Goal: Transaction & Acquisition: Purchase product/service

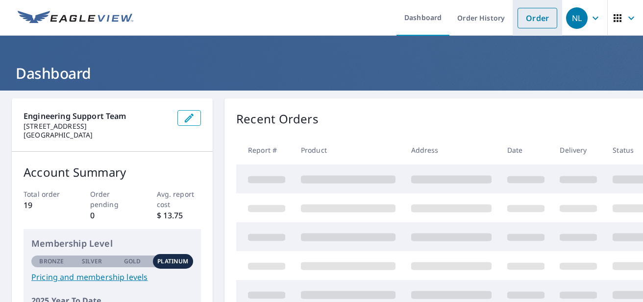
click at [542, 18] on link "Order" at bounding box center [537, 18] width 40 height 21
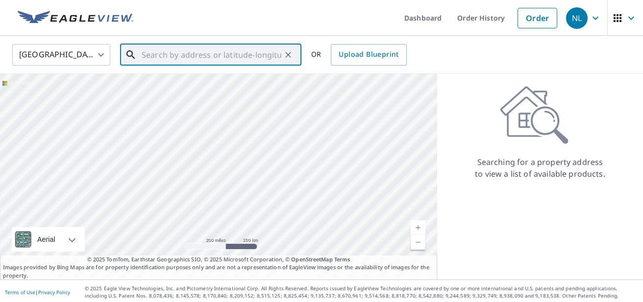
click at [252, 57] on input "text" at bounding box center [212, 54] width 140 height 27
paste input "[STREET_ADDRESS],"
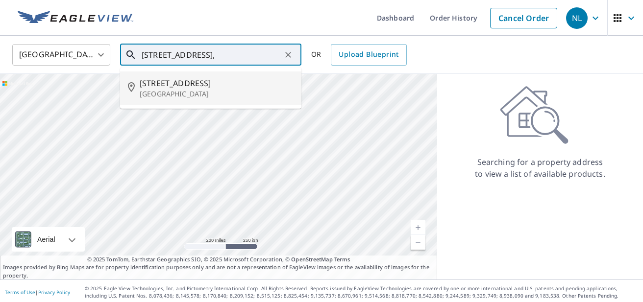
click at [168, 85] on span "[STREET_ADDRESS]" at bounding box center [217, 83] width 154 height 12
type input "[STREET_ADDRESS]"
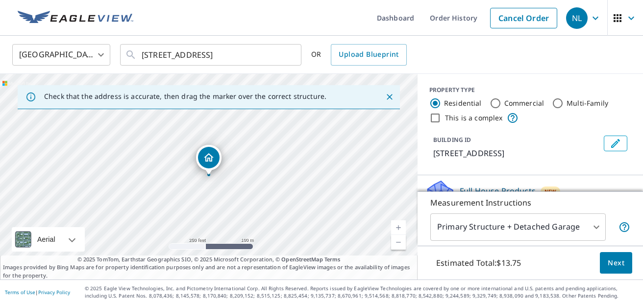
click at [613, 264] on span "Next" at bounding box center [615, 263] width 17 height 12
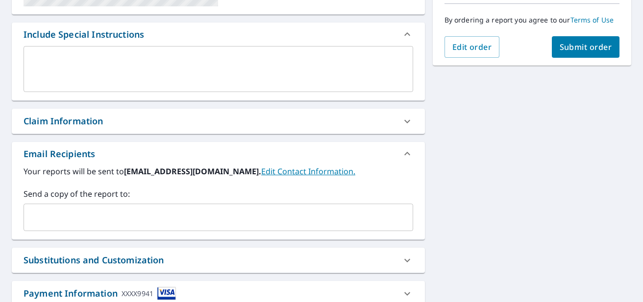
scroll to position [248, 0]
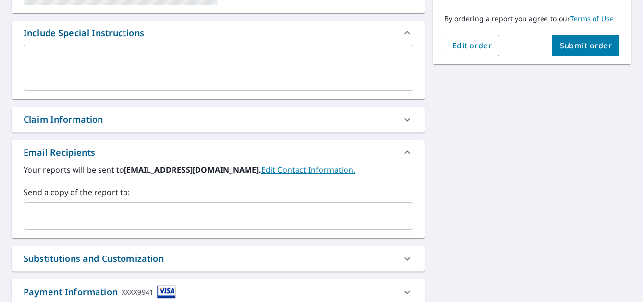
click at [95, 115] on div "Claim Information" at bounding box center [64, 119] width 80 height 13
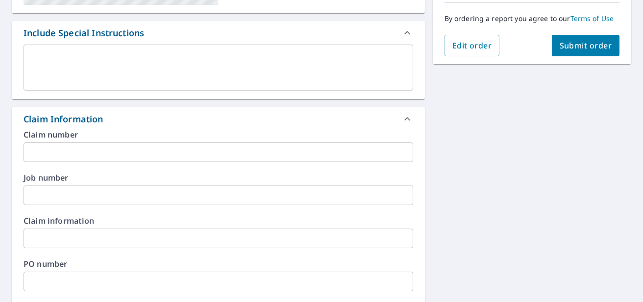
click at [91, 149] on input "text" at bounding box center [218, 153] width 389 height 20
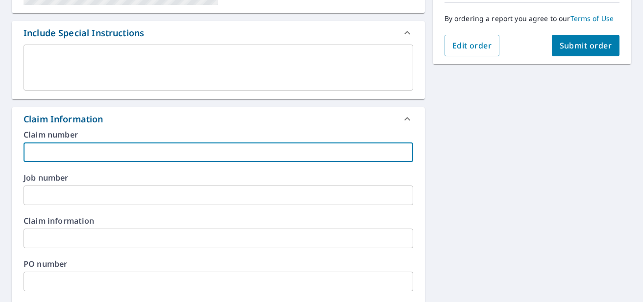
paste input "24865 FST [PERSON_NAME] Roof"
type input "24865 FST [PERSON_NAME] Roof"
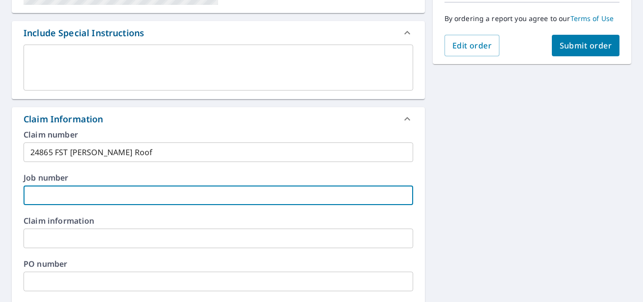
click at [88, 194] on input "text" at bounding box center [218, 196] width 389 height 20
paste input "24865 FST [PERSON_NAME] Roof"
type input "24865 FST [PERSON_NAME] Roof"
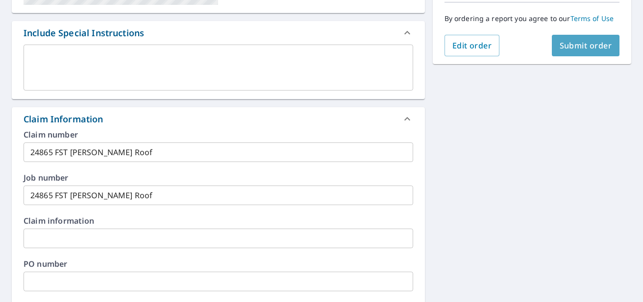
click at [606, 48] on span "Submit order" at bounding box center [585, 45] width 52 height 11
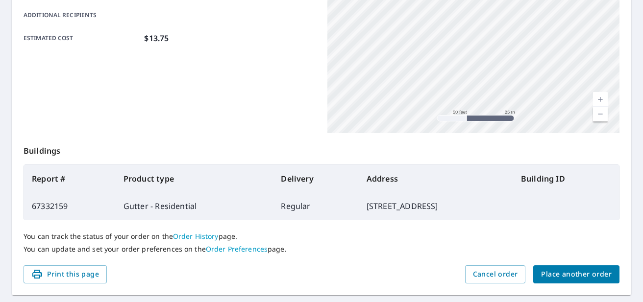
click at [99, 168] on div "Order details Product type Gutter - Residential Delivery method Regular Deliver…" at bounding box center [321, 72] width 619 height 445
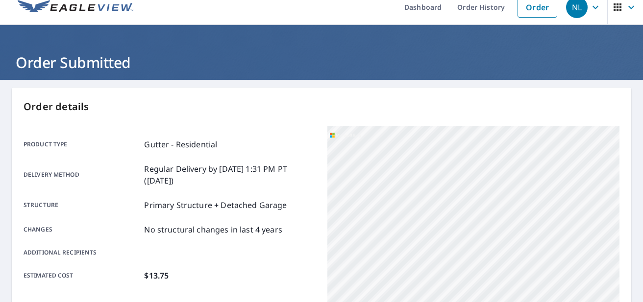
scroll to position [10, 0]
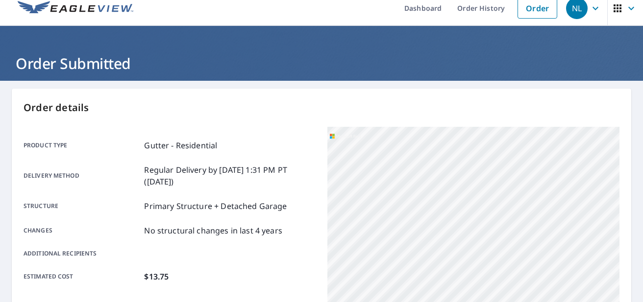
click at [580, 8] on div "NL" at bounding box center [577, 9] width 22 height 22
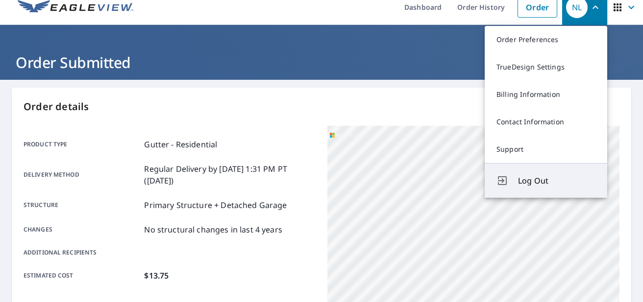
scroll to position [0, 0]
click at [545, 180] on span "Log Out" at bounding box center [556, 181] width 77 height 12
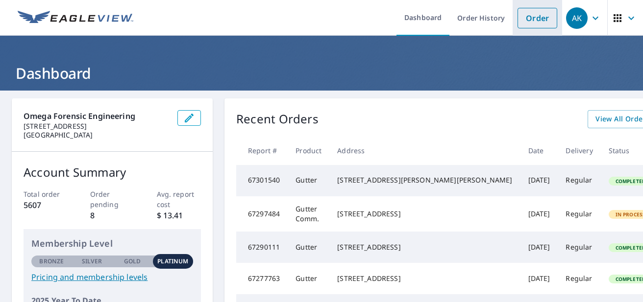
click at [545, 19] on link "Order" at bounding box center [537, 18] width 40 height 21
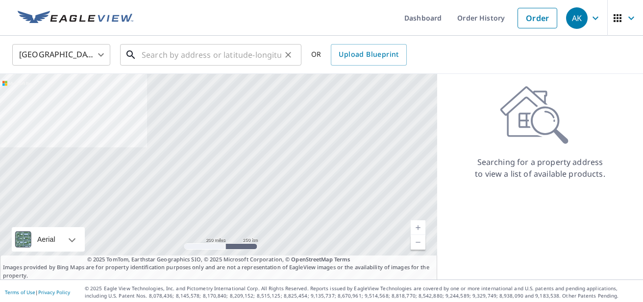
click at [197, 55] on input "text" at bounding box center [212, 54] width 140 height 27
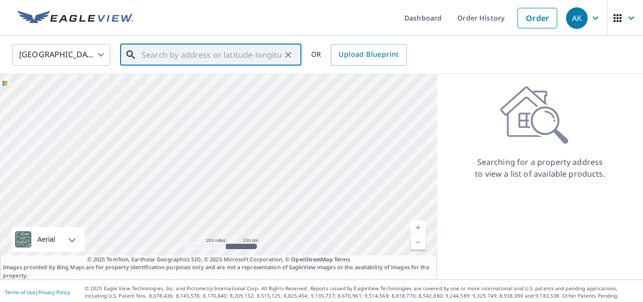
paste input "1664 Country Charm Ln W, Jacksonville, FL 32225"
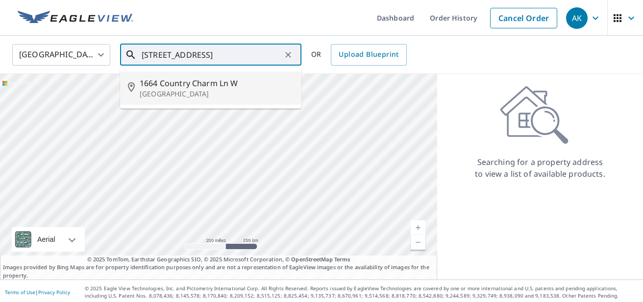
click at [191, 86] on span "1664 Country Charm Ln W" at bounding box center [217, 83] width 154 height 12
type input "1664 Country Charm Ln W Jacksonville, FL 32225"
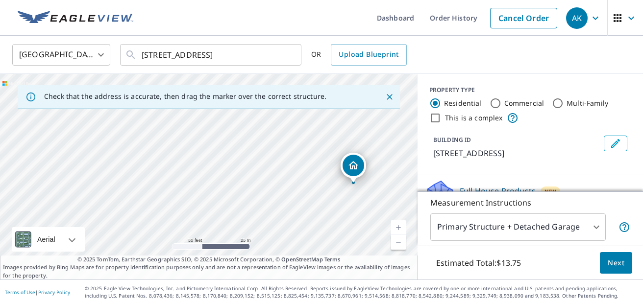
drag, startPoint x: 204, startPoint y: 160, endPoint x: 389, endPoint y: 165, distance: 185.7
click at [390, 165] on div "1664 Country Charm Ln W Jacksonville, FL 32225" at bounding box center [208, 177] width 417 height 206
click at [611, 260] on span "Next" at bounding box center [615, 263] width 17 height 12
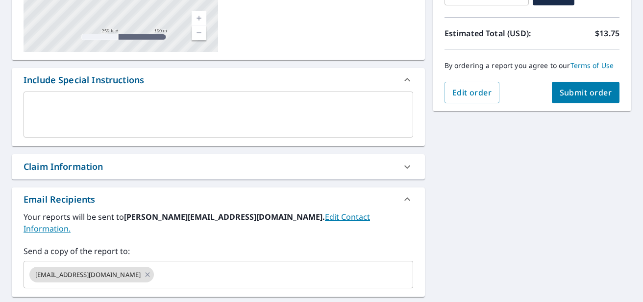
scroll to position [205, 0]
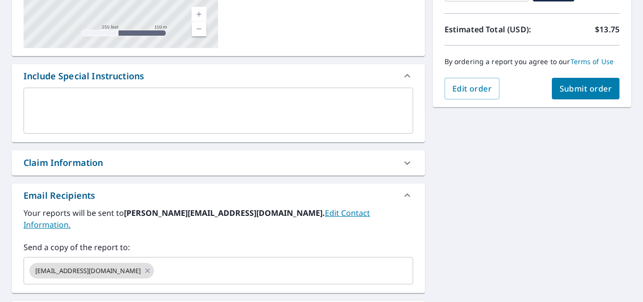
click at [214, 162] on div "Claim Information" at bounding box center [210, 162] width 372 height 13
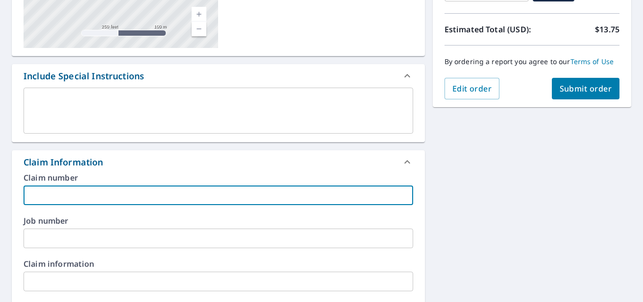
drag, startPoint x: 156, startPoint y: 191, endPoint x: 144, endPoint y: 189, distance: 11.9
click at [156, 191] on input "text" at bounding box center [218, 196] width 389 height 20
paste input "24864 Alvaro Roof"
type input "24864 Alvaro Roof"
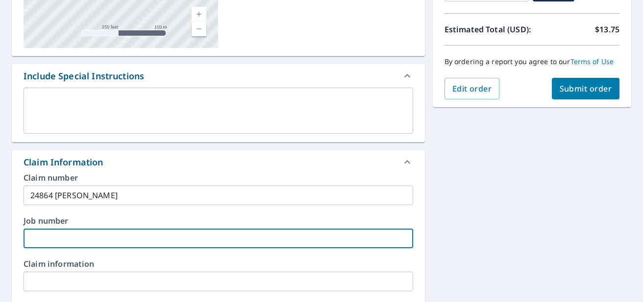
click at [128, 238] on input "text" at bounding box center [218, 239] width 389 height 20
paste input "24864 Alvaro Roof"
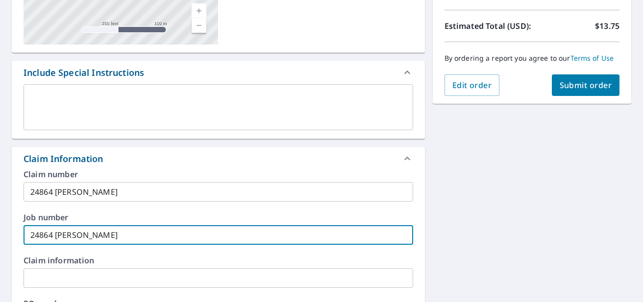
type input "24864 Alvaro Roof"
click at [591, 84] on span "Submit order" at bounding box center [585, 85] width 52 height 11
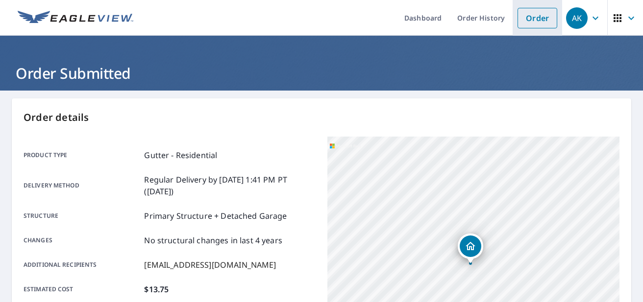
click at [531, 9] on link "Order" at bounding box center [537, 18] width 40 height 21
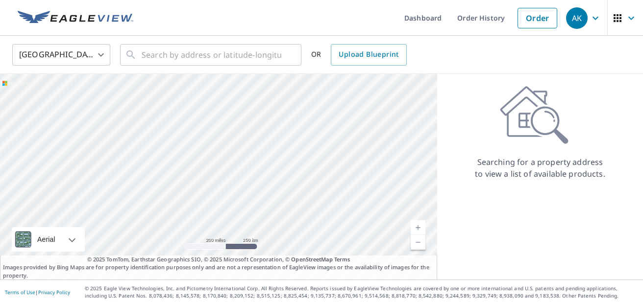
click at [594, 19] on icon "button" at bounding box center [595, 18] width 12 height 12
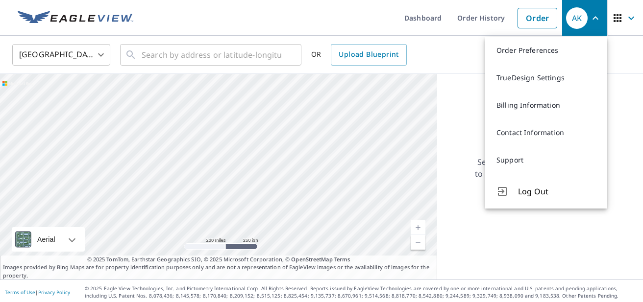
click at [529, 188] on span "Log Out" at bounding box center [556, 192] width 77 height 12
